Goal: Task Accomplishment & Management: Manage account settings

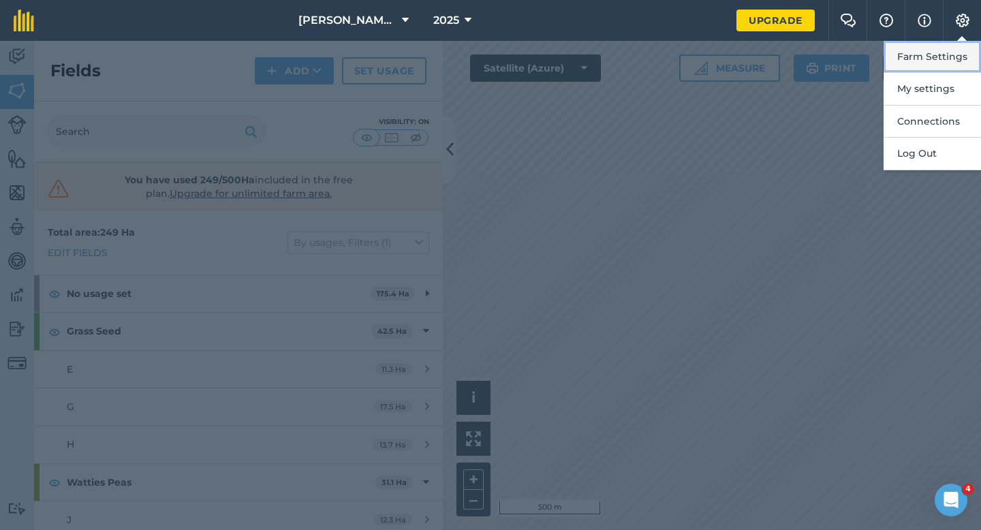
click at [927, 53] on button "Farm Settings" at bounding box center [932, 57] width 97 height 32
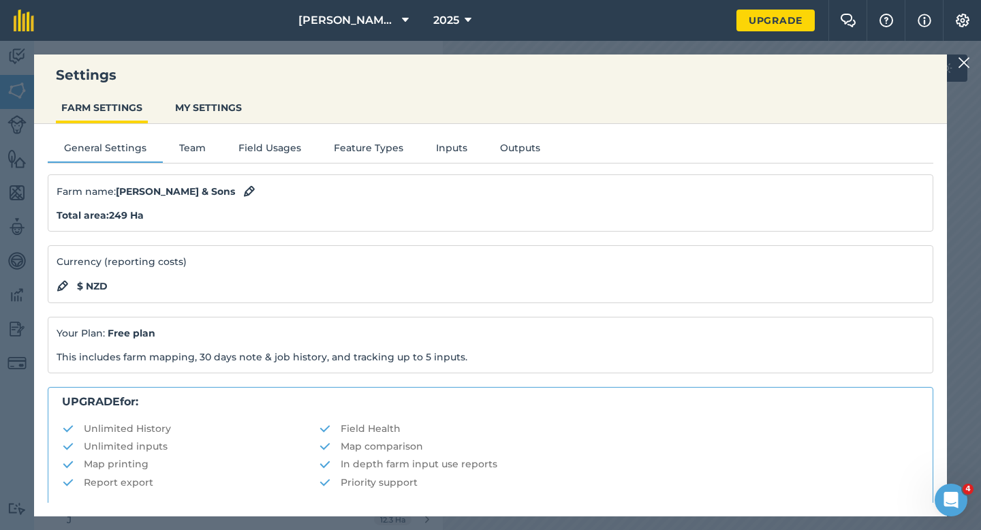
scroll to position [262, 0]
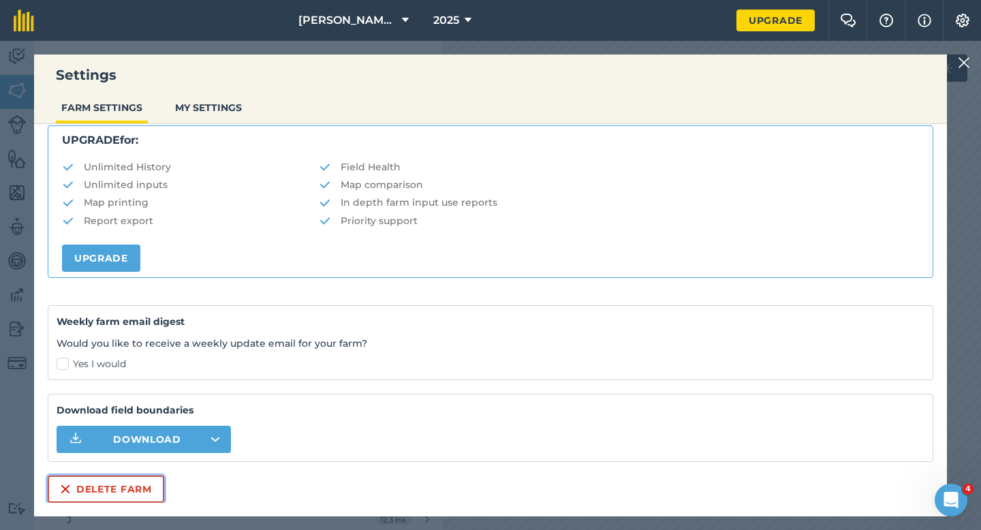
click at [78, 485] on button "Delete farm" at bounding box center [106, 489] width 117 height 27
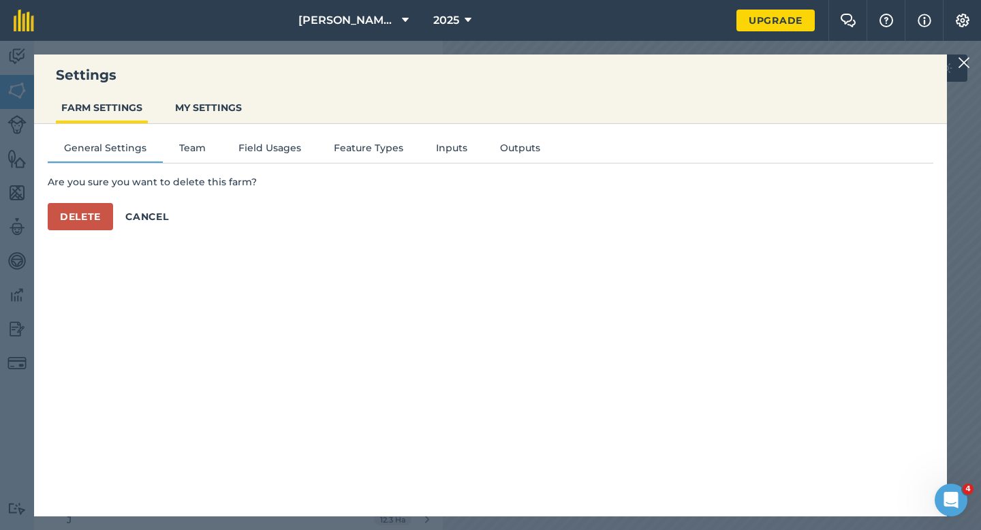
scroll to position [0, 0]
click at [80, 207] on button "Delete" at bounding box center [80, 216] width 65 height 27
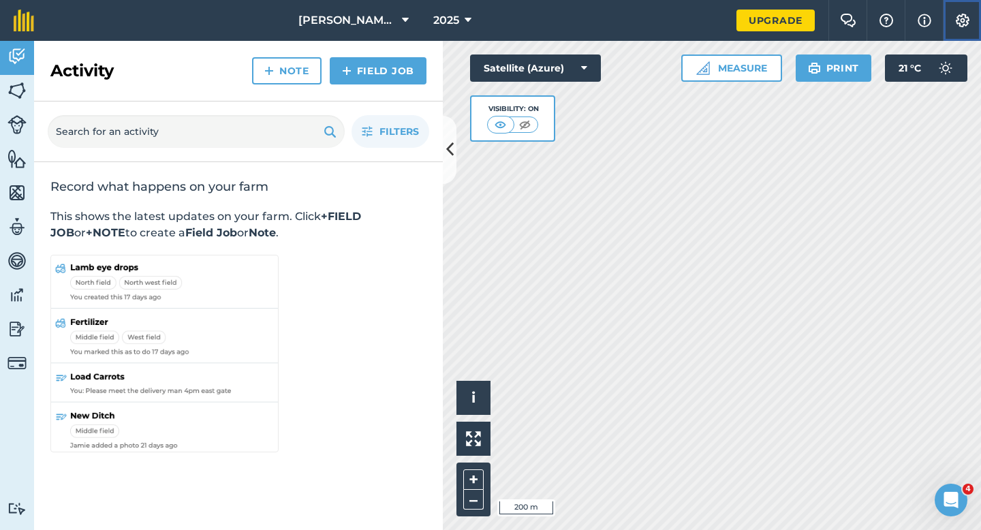
click at [974, 21] on button "Settings" at bounding box center [962, 20] width 38 height 41
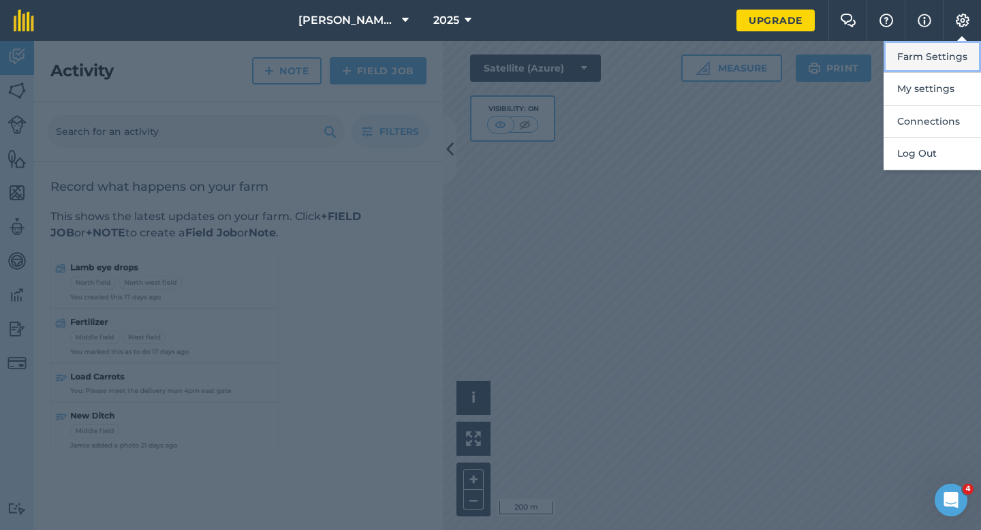
click at [955, 50] on button "Farm Settings" at bounding box center [932, 57] width 97 height 32
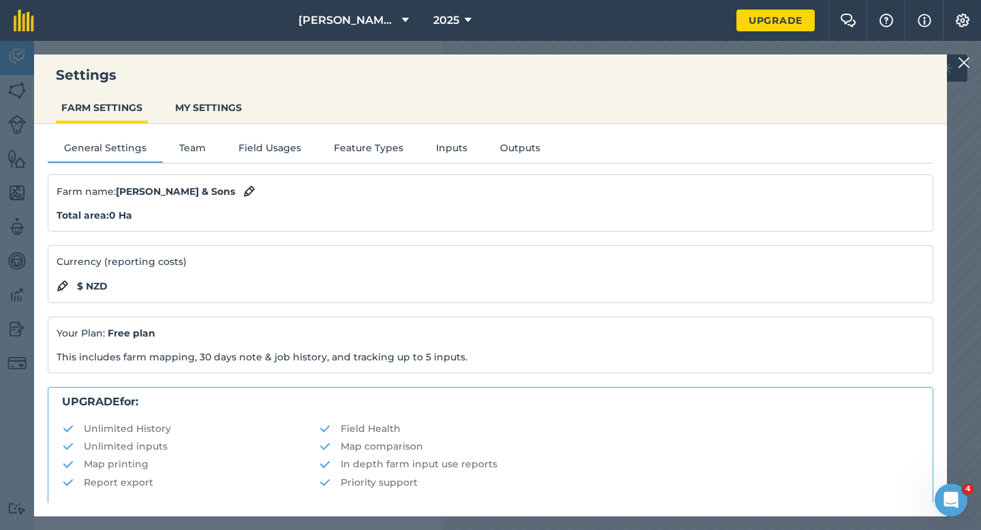
scroll to position [262, 0]
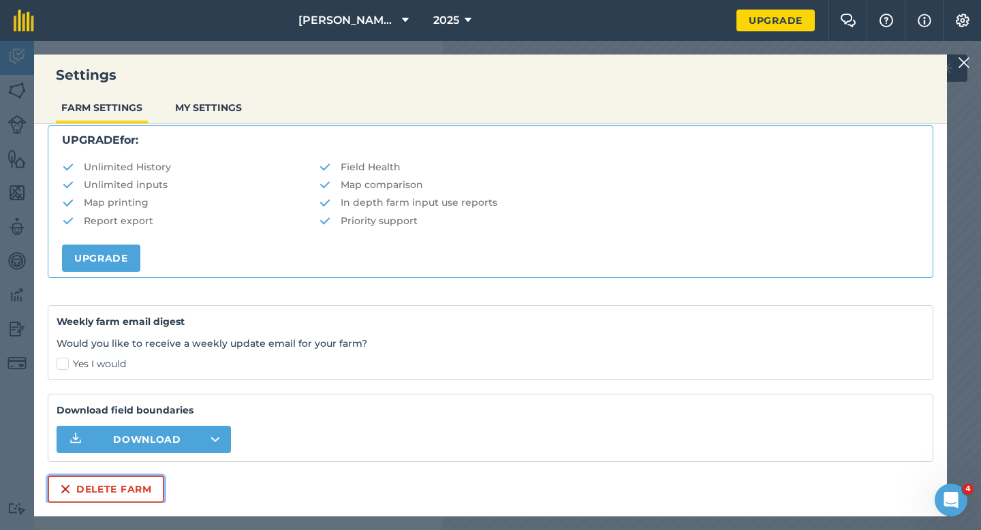
click at [100, 488] on button "Delete farm" at bounding box center [106, 489] width 117 height 27
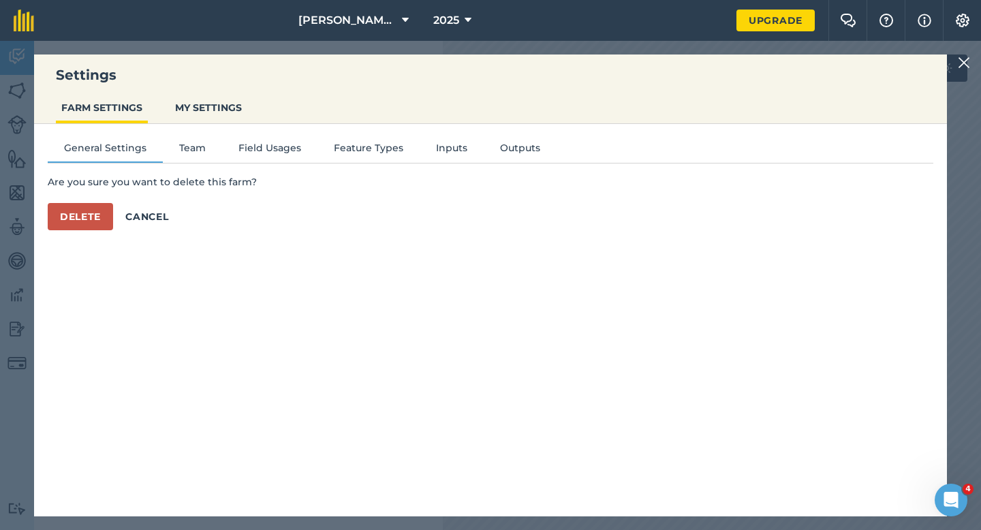
scroll to position [0, 0]
click at [84, 223] on button "Delete" at bounding box center [80, 216] width 65 height 27
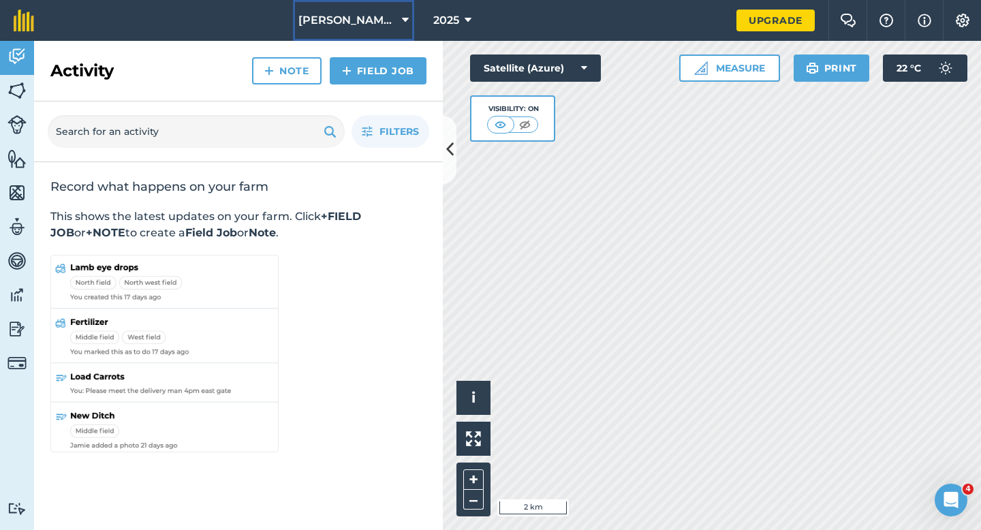
click at [336, 1] on button "[PERSON_NAME] Farming LTD" at bounding box center [353, 20] width 121 height 41
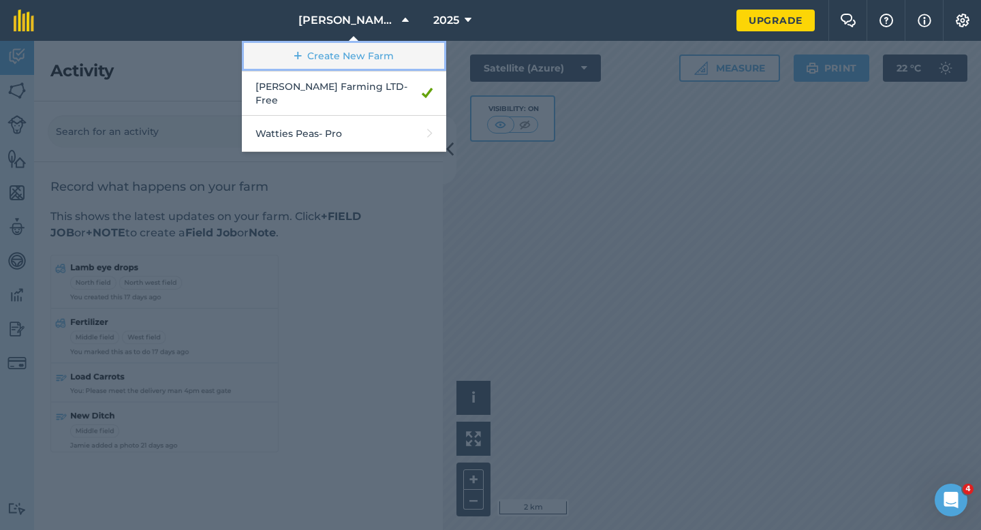
click at [336, 67] on link "Create New Farm" at bounding box center [344, 56] width 204 height 31
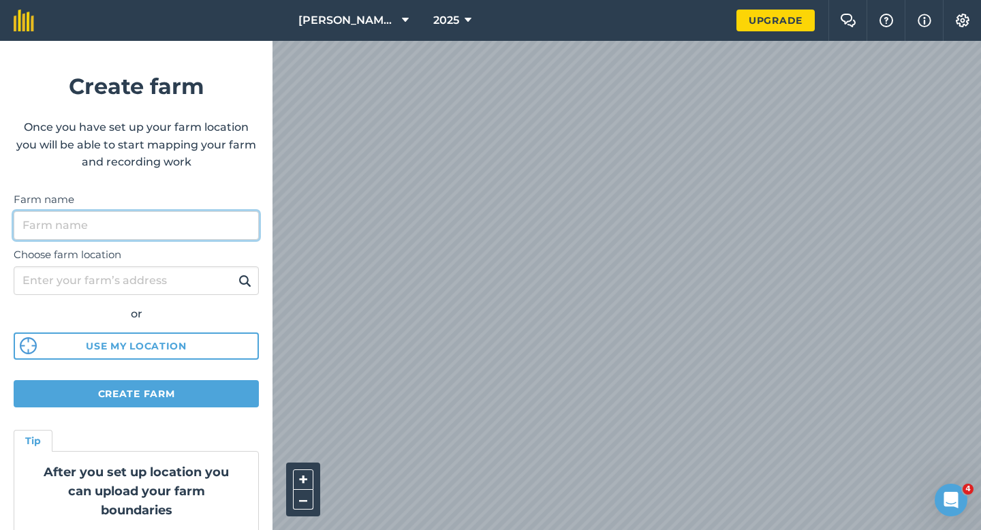
click at [211, 227] on input "Farm name" at bounding box center [136, 225] width 245 height 29
type input "[PERSON_NAME] & Sons"
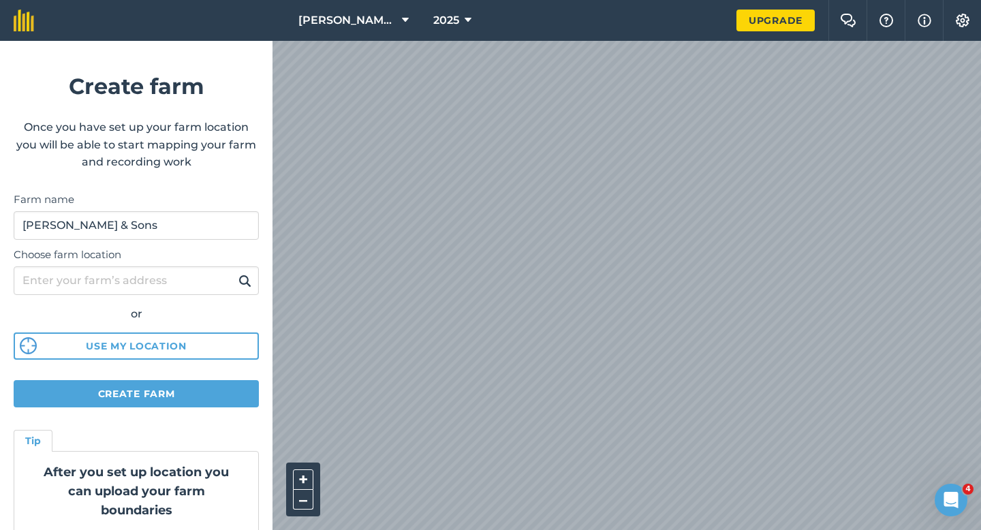
click at [540, 4] on div "[PERSON_NAME] Farming LTD 2025 Upgrade Farm Chat Help Info Settings Create farm…" at bounding box center [490, 20] width 981 height 41
